Goal: Navigation & Orientation: Find specific page/section

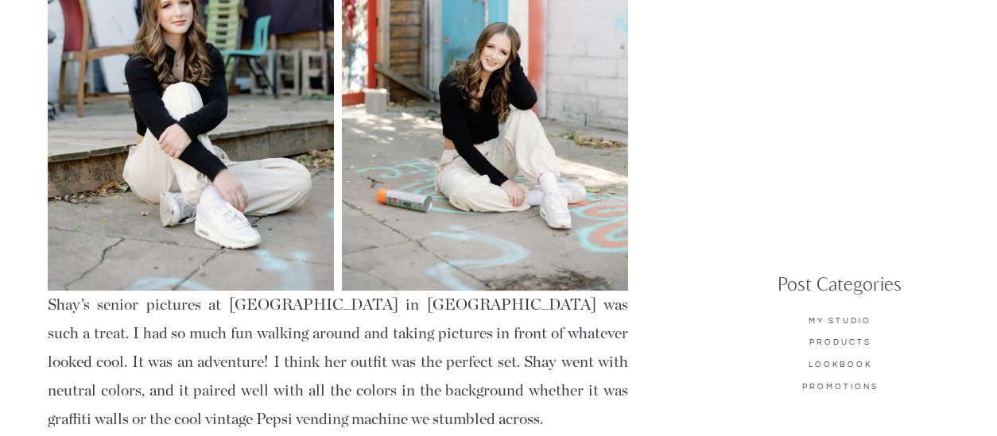
scroll to position [1901, 0]
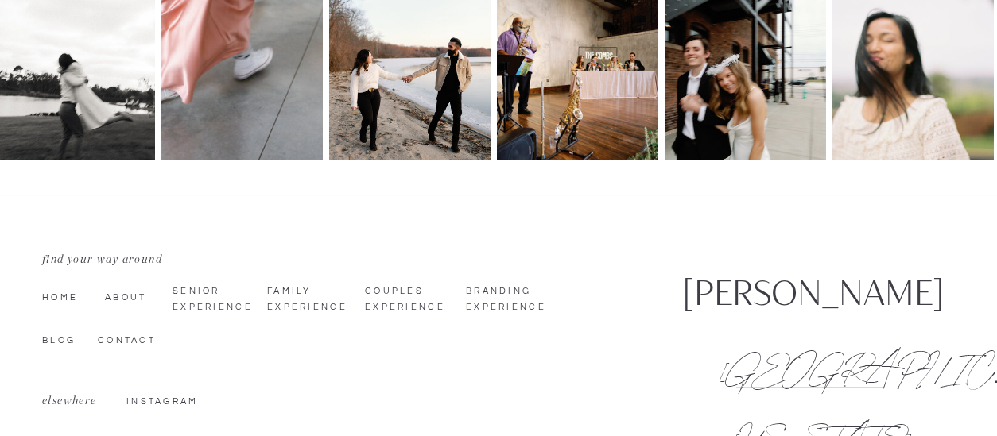
scroll to position [4319, 0]
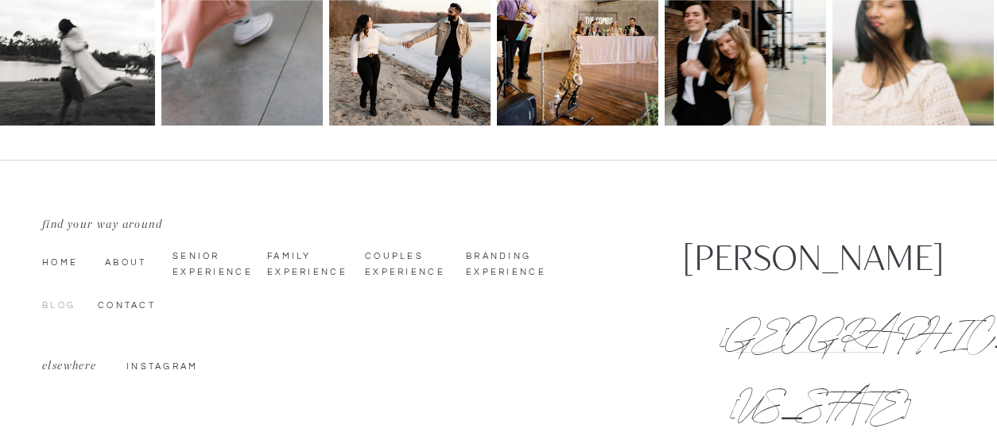
click at [56, 304] on nav "Blog" at bounding box center [67, 304] width 50 height 13
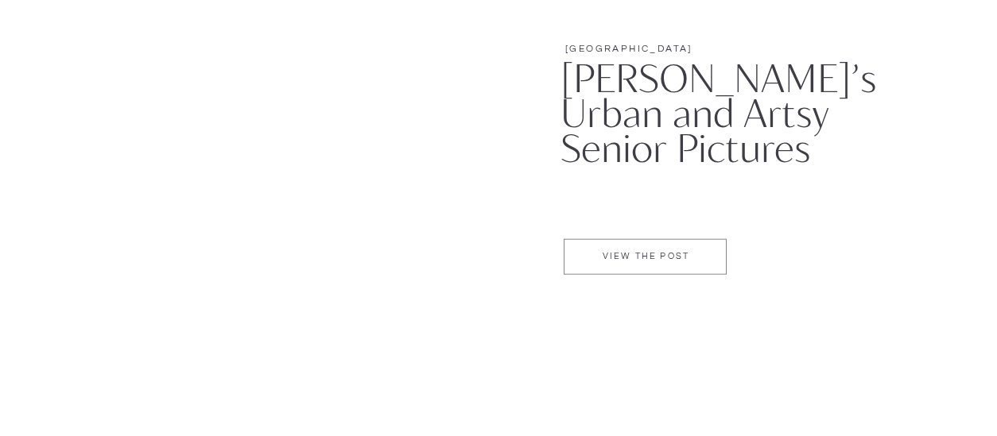
scroll to position [2066, 0]
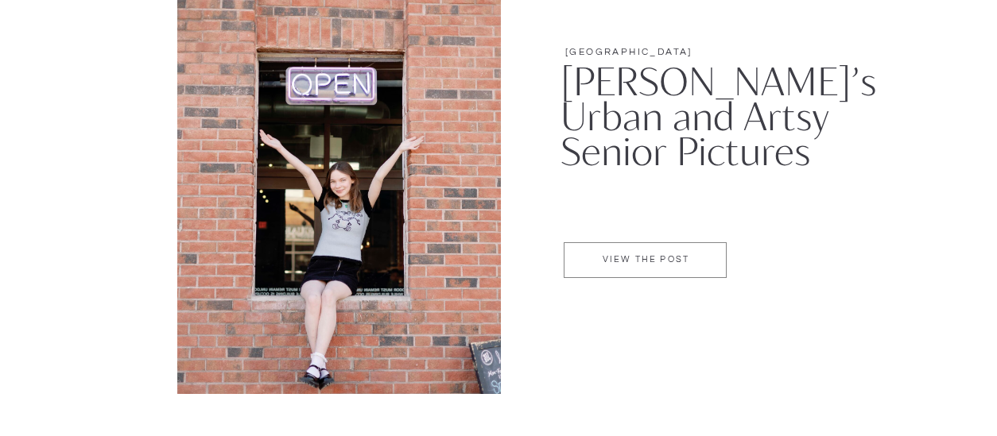
click at [646, 261] on p "VIEW THE POST" at bounding box center [645, 262] width 161 height 14
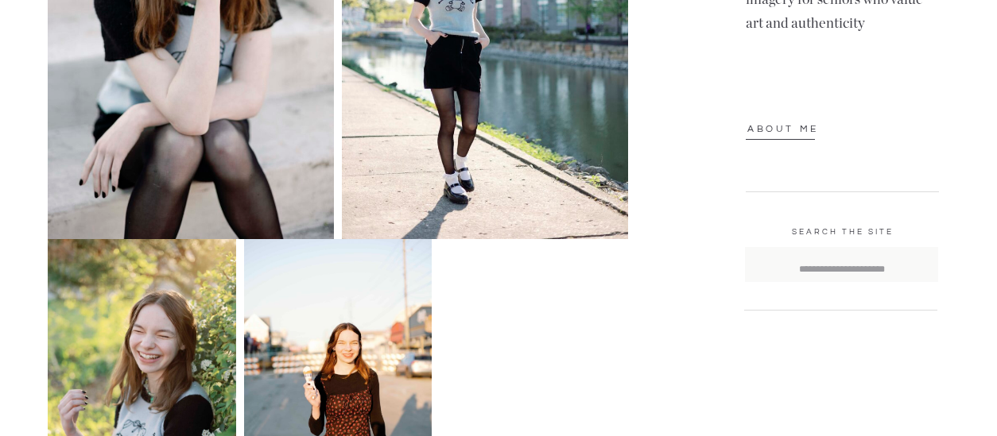
scroll to position [1818, 0]
